Goal: Navigation & Orientation: Find specific page/section

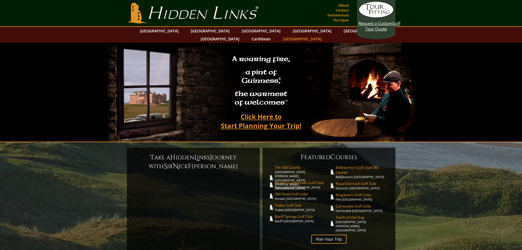
click at [325, 35] on link "[GEOGRAPHIC_DATA]" at bounding box center [302, 39] width 44 height 8
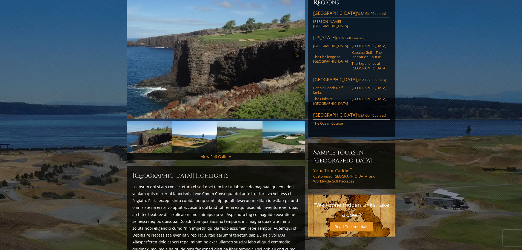
scroll to position [82, 0]
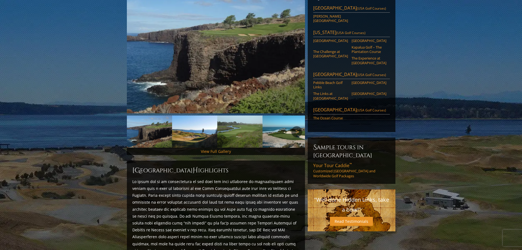
click at [297, 126] on link "Next" at bounding box center [296, 131] width 11 height 11
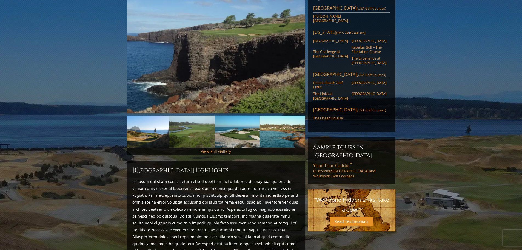
click at [297, 126] on link "Next" at bounding box center [296, 131] width 11 height 11
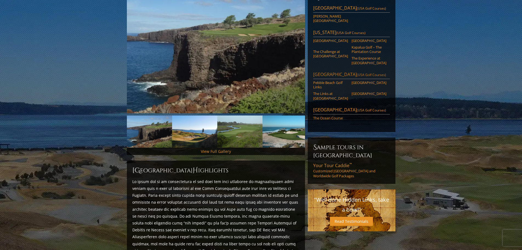
click at [360, 72] on span "(USA Golf Courses)" at bounding box center [371, 74] width 29 height 5
